Goal: Task Accomplishment & Management: Manage account settings

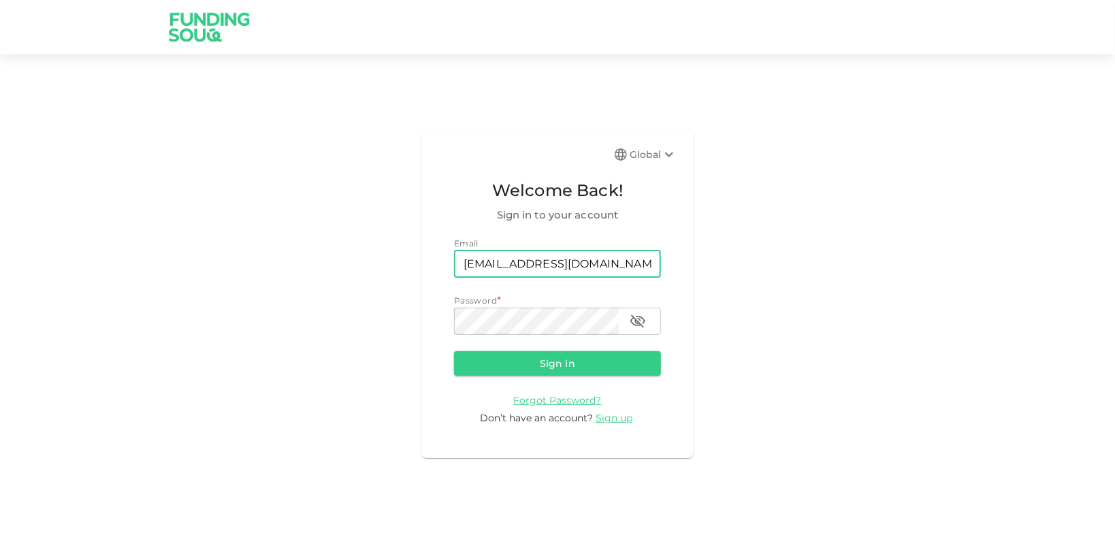
type input "[EMAIL_ADDRESS][DOMAIN_NAME]"
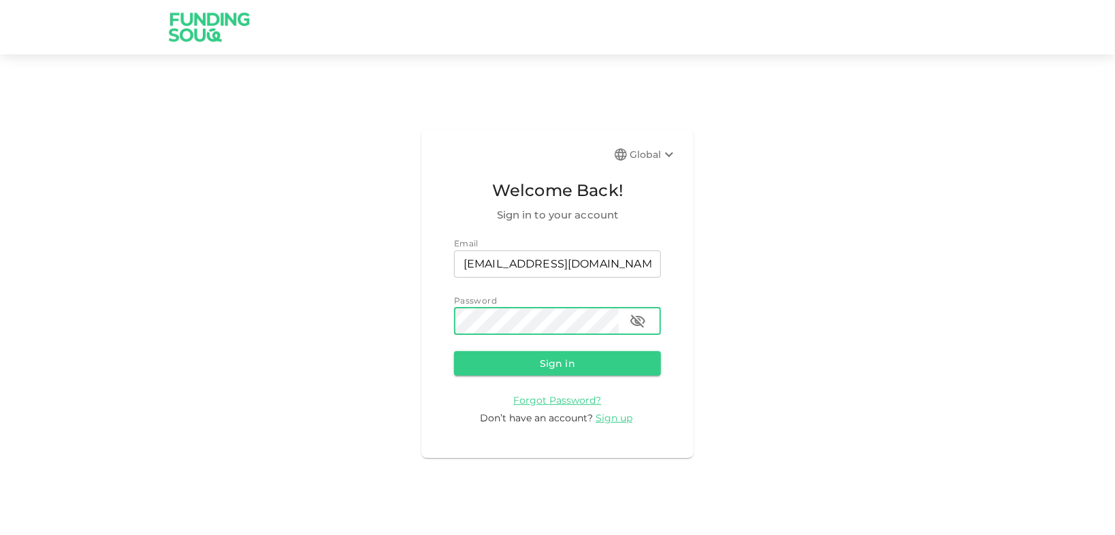
click at [454, 351] on button "Sign in" at bounding box center [557, 363] width 207 height 24
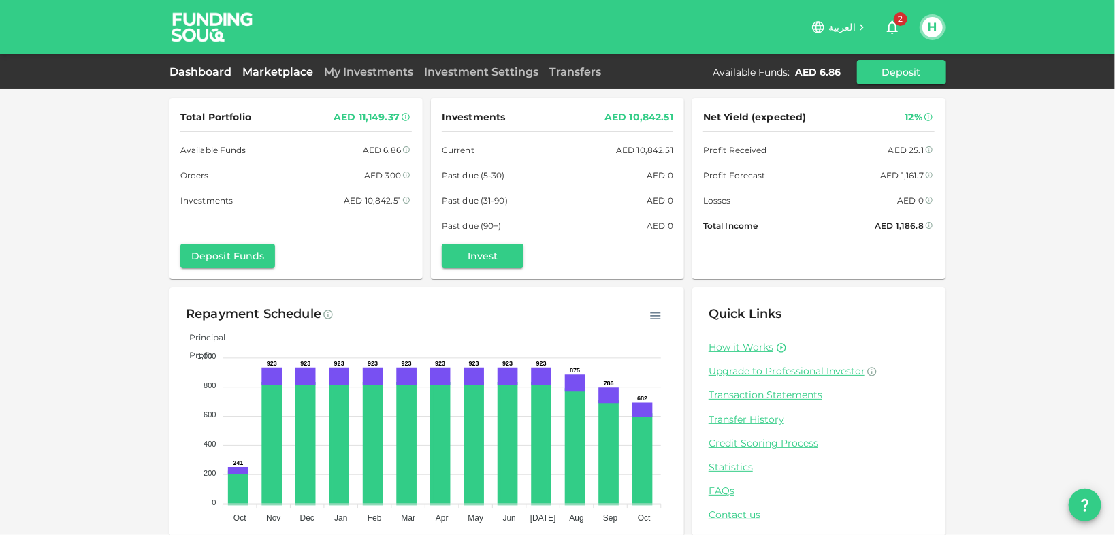
click at [296, 69] on link "Marketplace" at bounding box center [278, 71] width 82 height 13
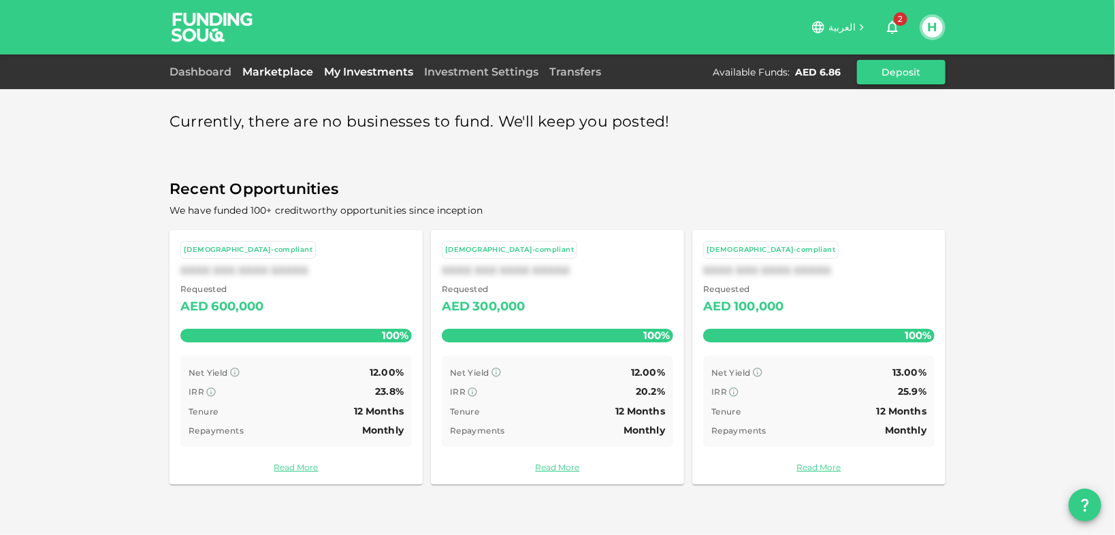
click at [399, 74] on link "My Investments" at bounding box center [368, 71] width 100 height 13
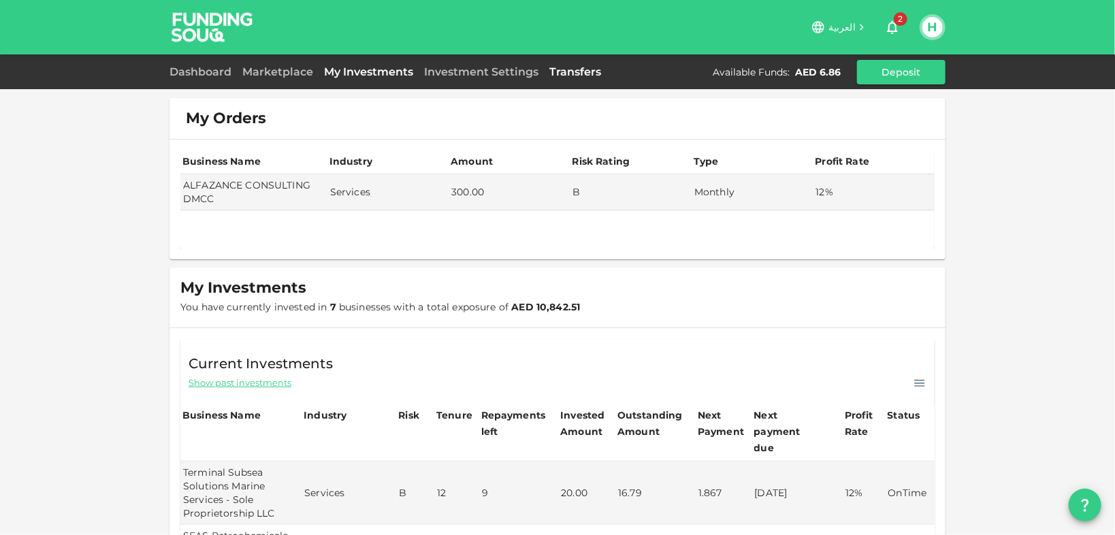
click at [556, 68] on link "Transfers" at bounding box center [575, 71] width 63 height 13
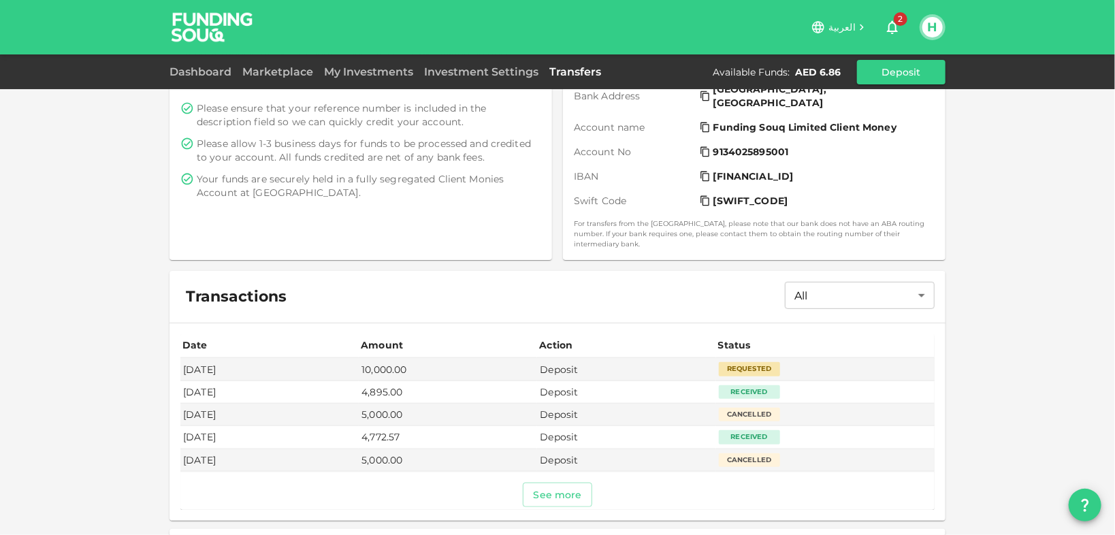
scroll to position [297, 0]
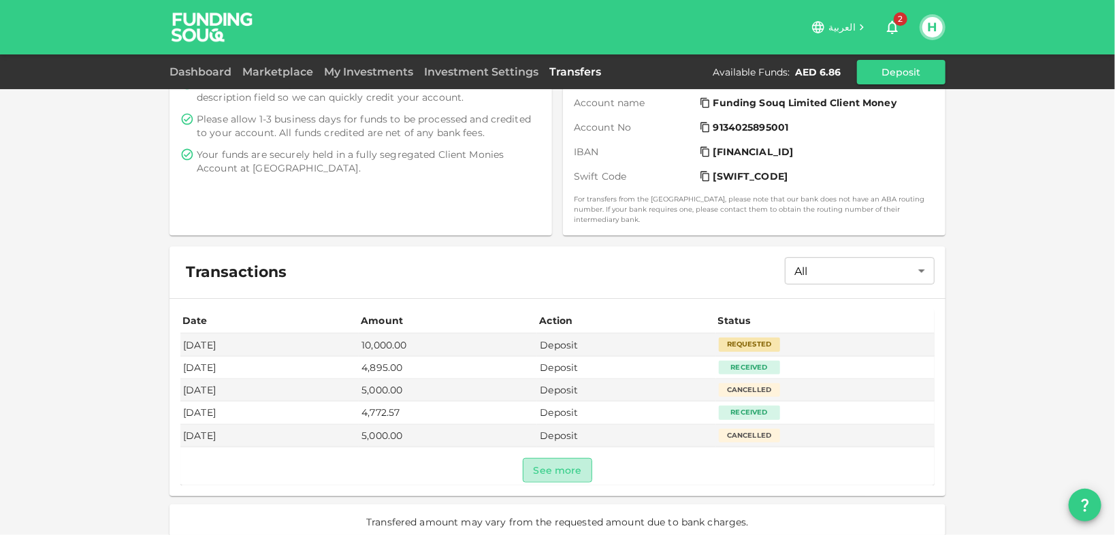
click at [568, 458] on button "See more" at bounding box center [558, 470] width 70 height 24
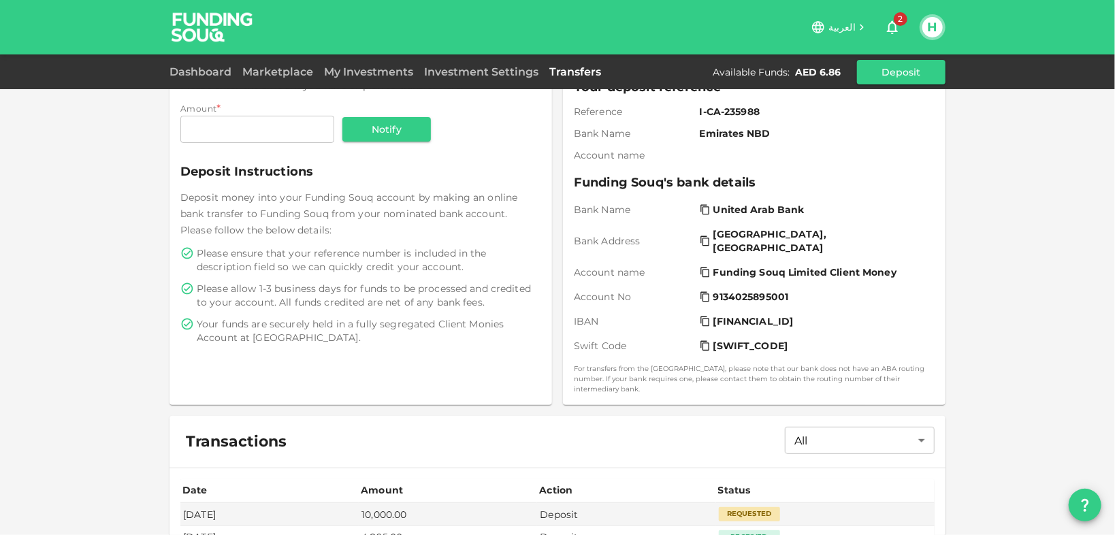
scroll to position [0, 0]
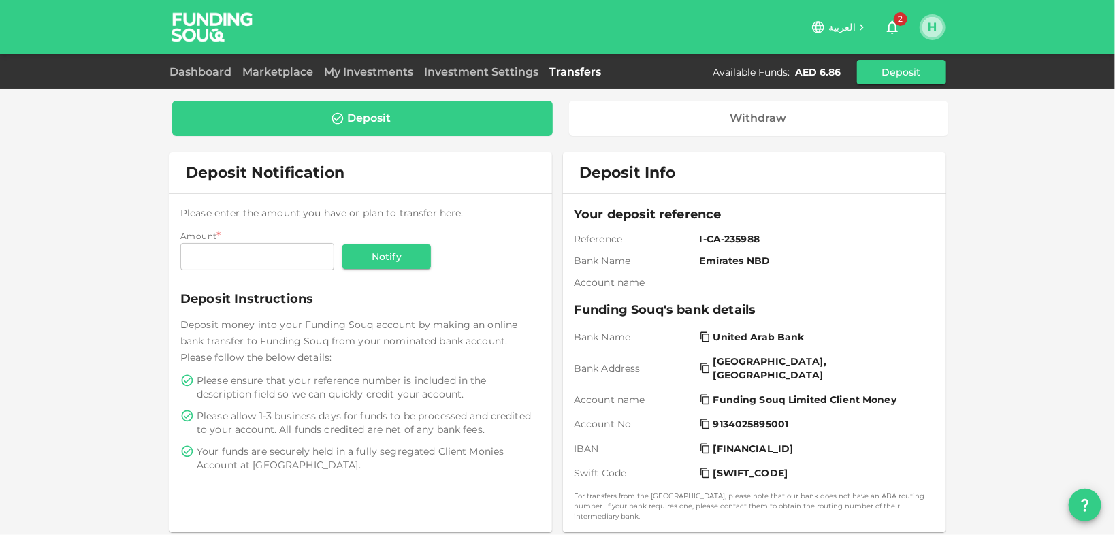
click at [934, 26] on button "H" at bounding box center [932, 27] width 20 height 20
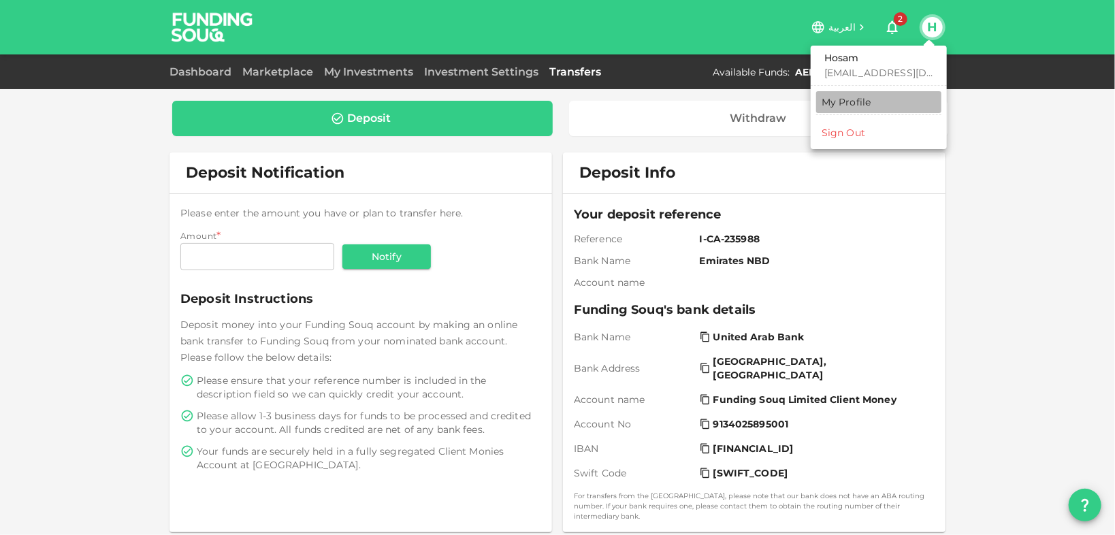
click at [855, 102] on div "My Profile" at bounding box center [846, 102] width 50 height 14
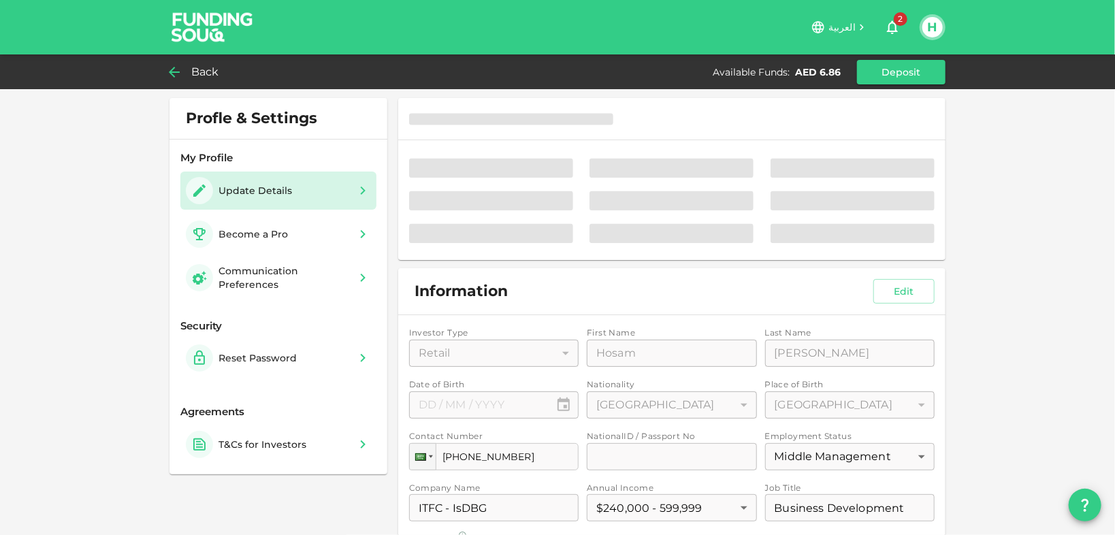
type input "⁦⁨[DATE]⁩⁩"
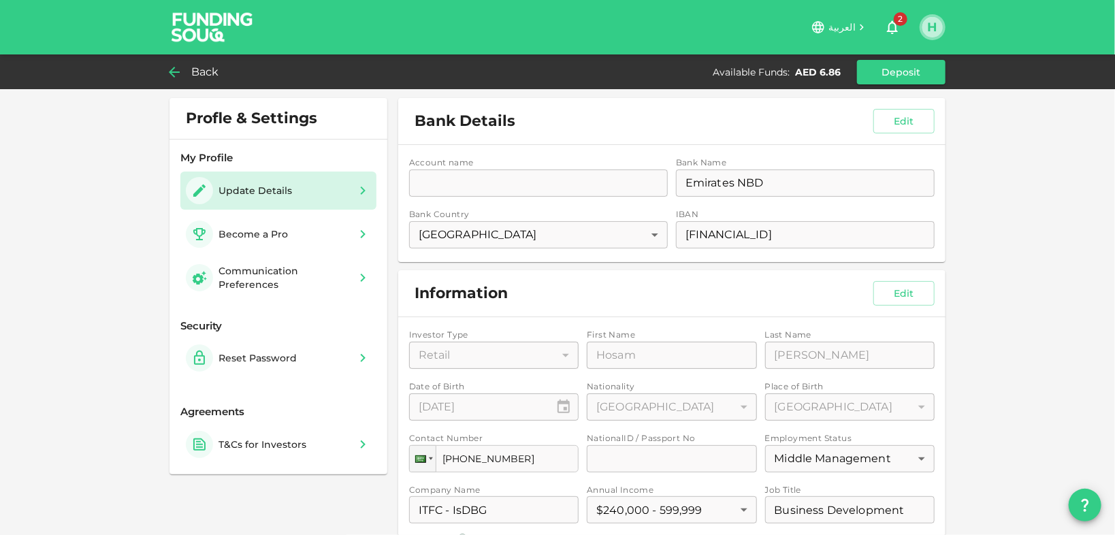
click at [935, 29] on button "H" at bounding box center [932, 27] width 20 height 20
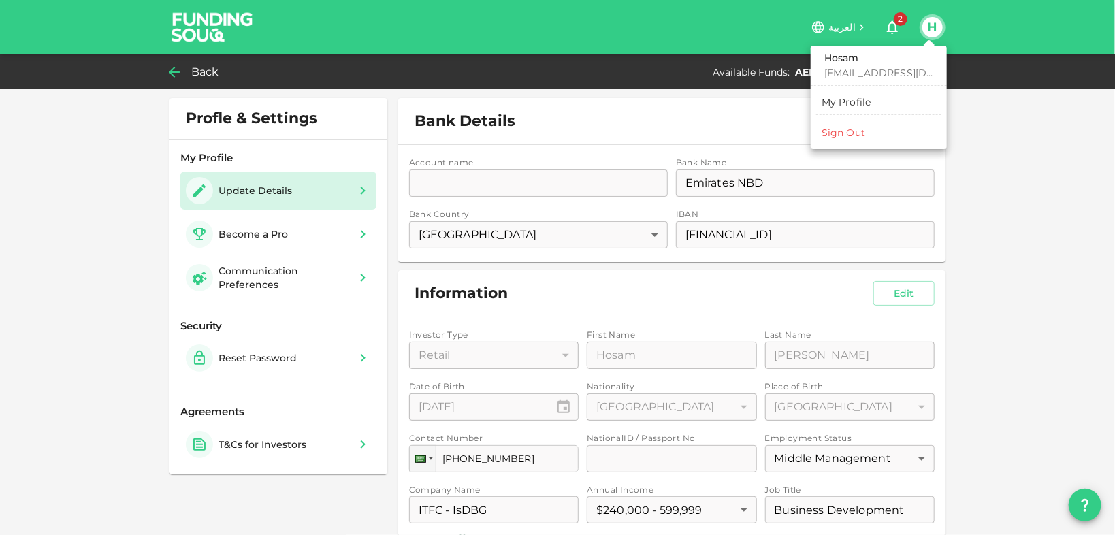
click at [887, 129] on li "Sign Out" at bounding box center [878, 133] width 125 height 22
